Goal: Navigation & Orientation: Find specific page/section

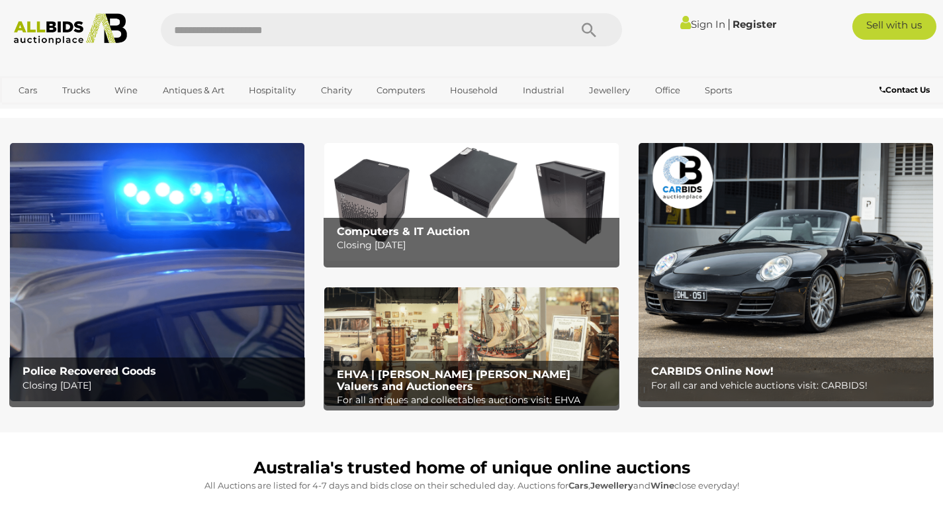
click at [668, 89] on link "Office" at bounding box center [667, 90] width 42 height 22
click at [0, 0] on link "Office Furniture" at bounding box center [0, 0] width 0 height 0
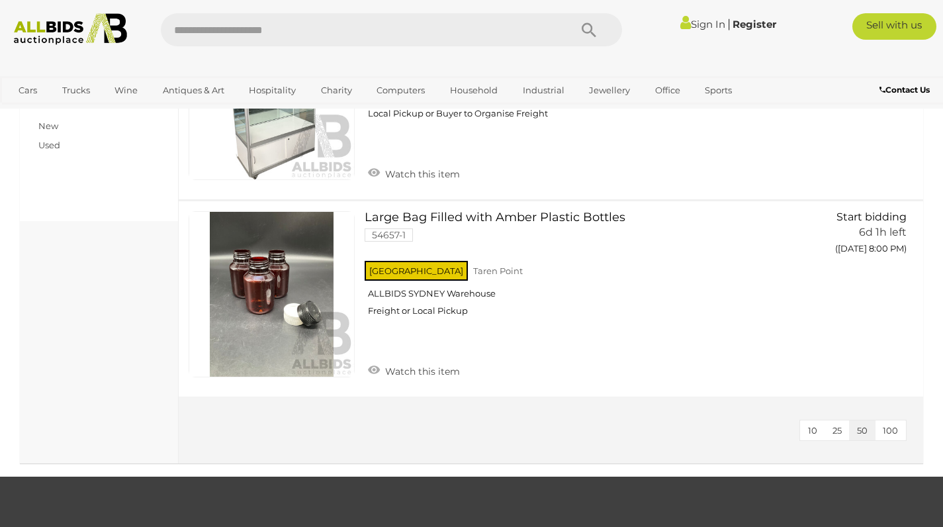
scroll to position [532, 0]
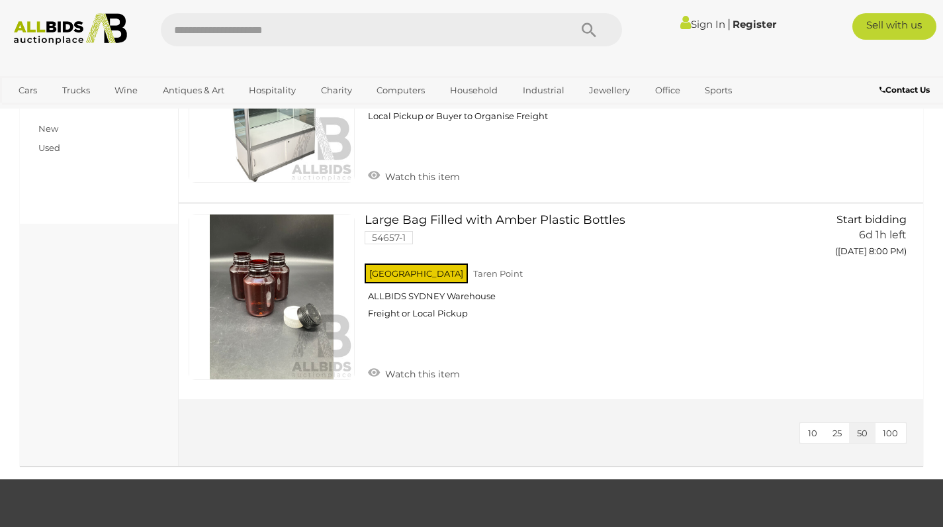
click at [481, 89] on link "Household" at bounding box center [473, 90] width 65 height 22
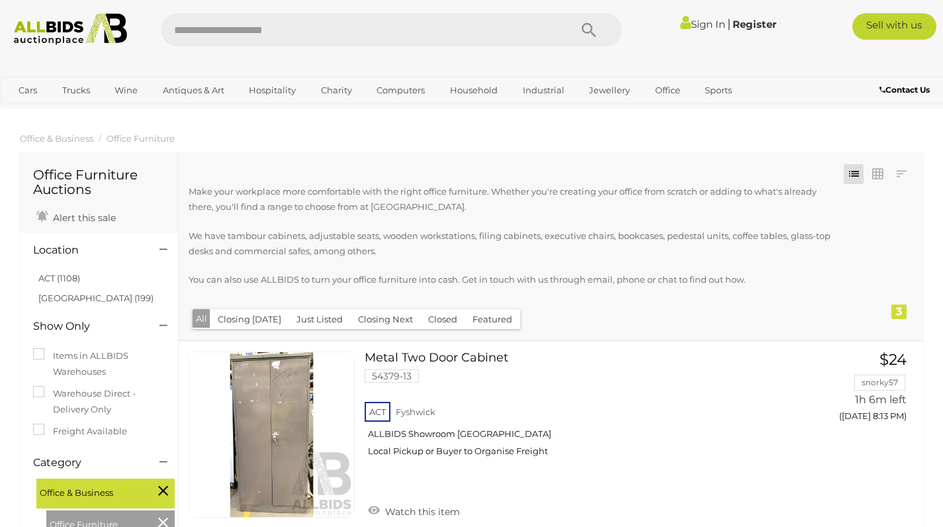
click at [0, 0] on link "White Goods" at bounding box center [0, 0] width 0 height 0
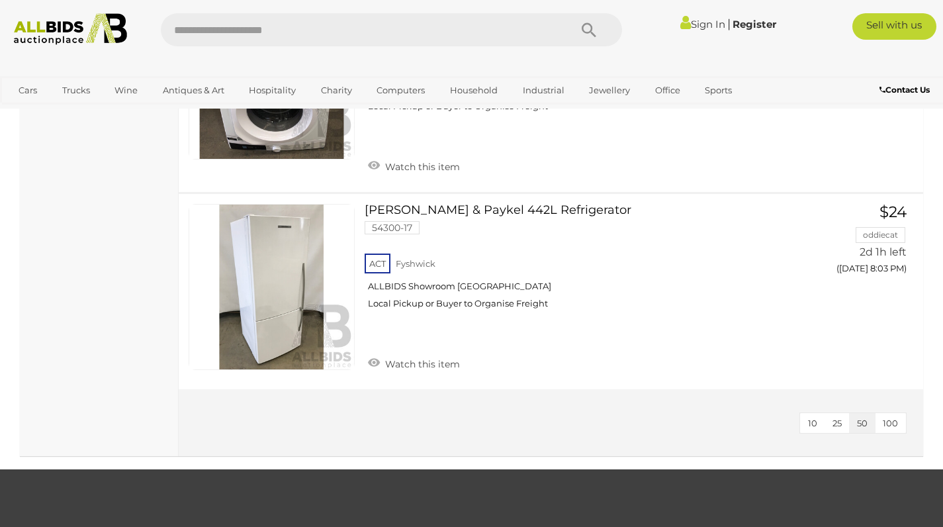
scroll to position [2076, 0]
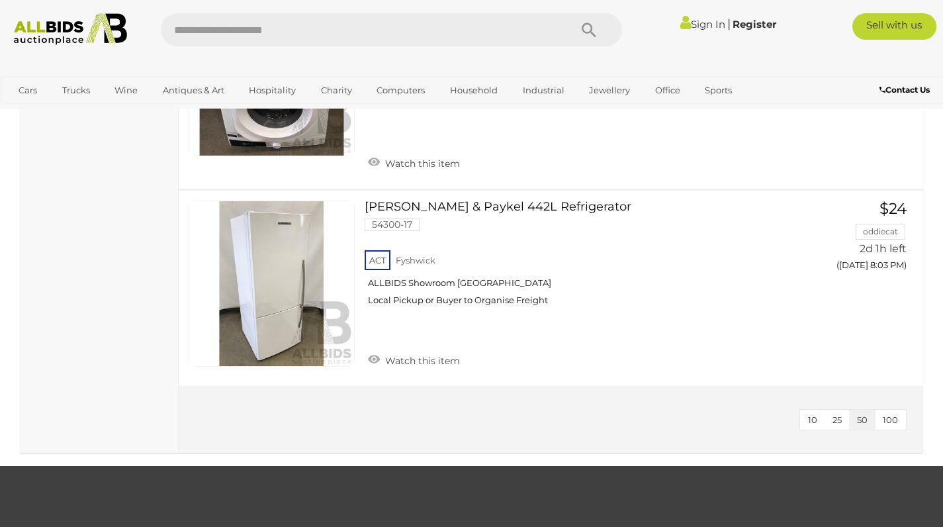
click at [204, 89] on link "Antiques & Art" at bounding box center [193, 90] width 79 height 22
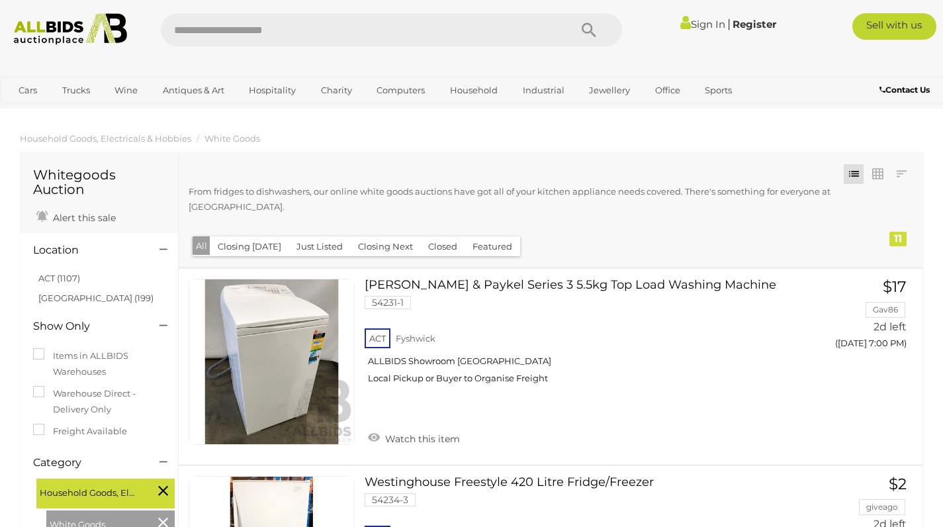
click at [0, 0] on link "Antiques & Vintage" at bounding box center [0, 0] width 0 height 0
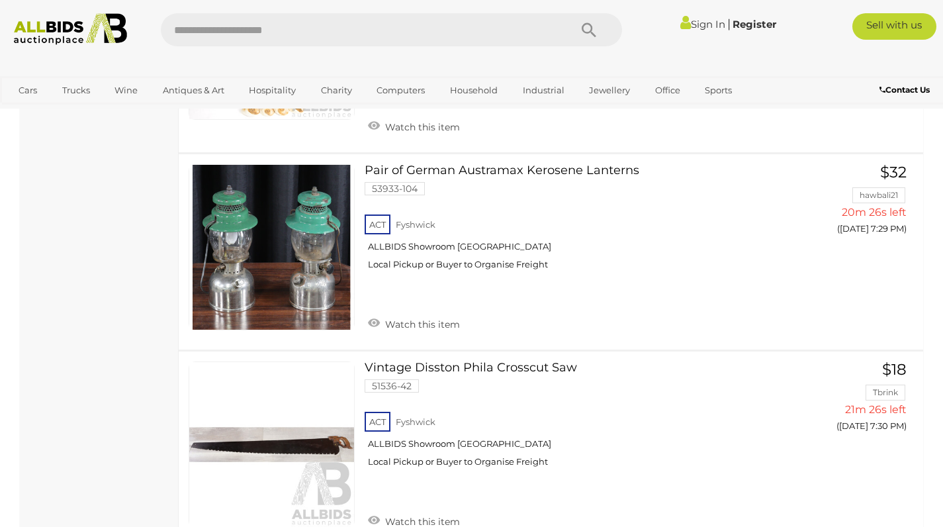
scroll to position [9504, 0]
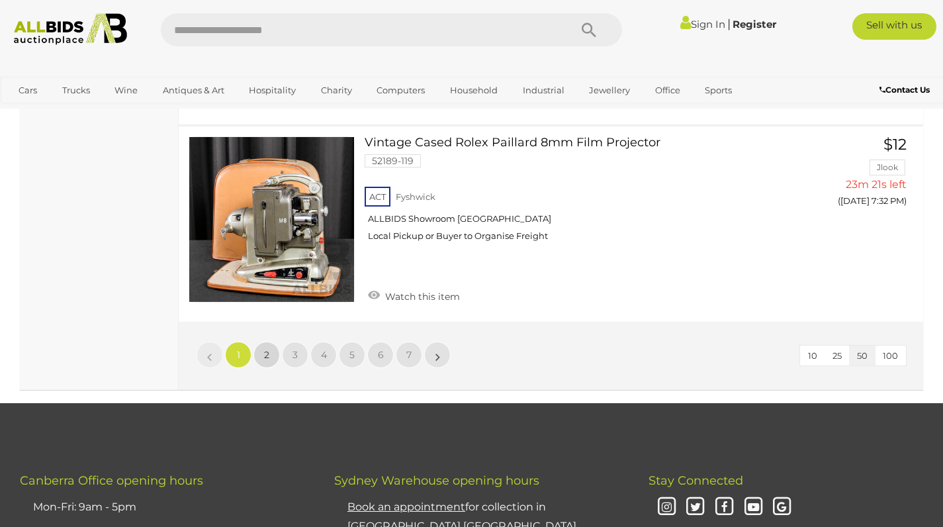
click at [267, 349] on span "2" at bounding box center [266, 355] width 5 height 12
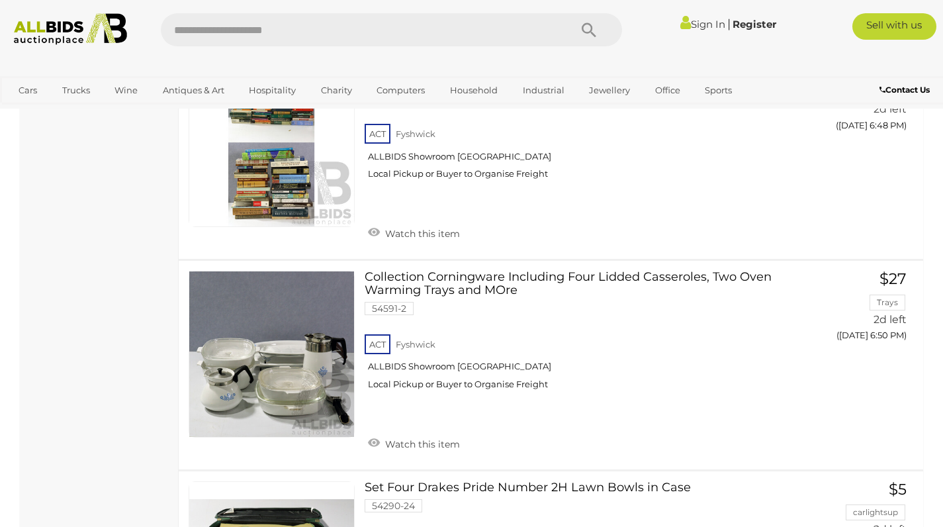
scroll to position [4586, 0]
